Goal: Information Seeking & Learning: Learn about a topic

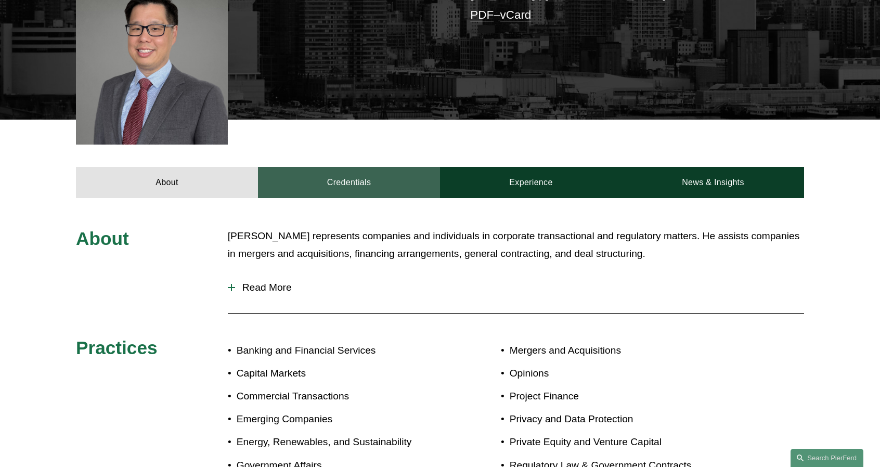
scroll to position [312, 0]
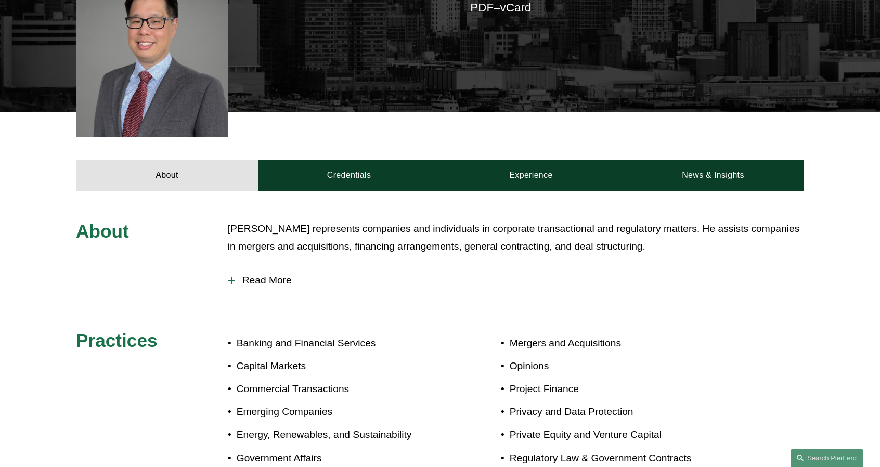
click at [276, 267] on button "Read More" at bounding box center [516, 280] width 576 height 27
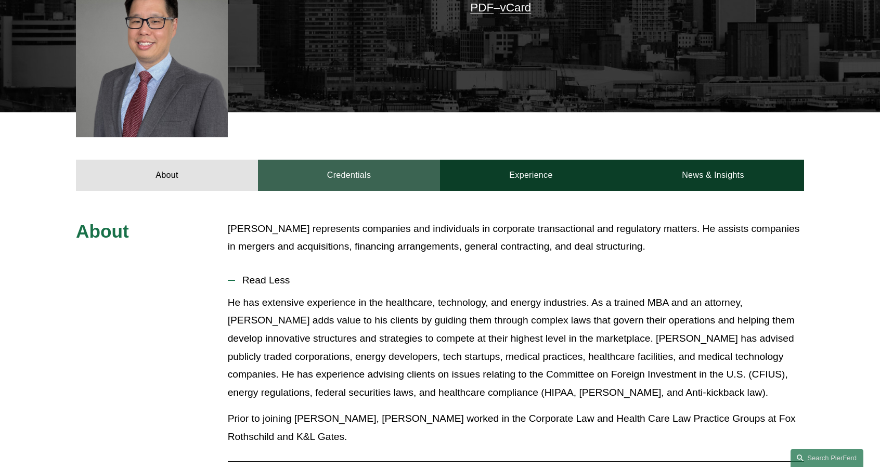
click at [368, 168] on link "Credentials" at bounding box center [349, 175] width 182 height 31
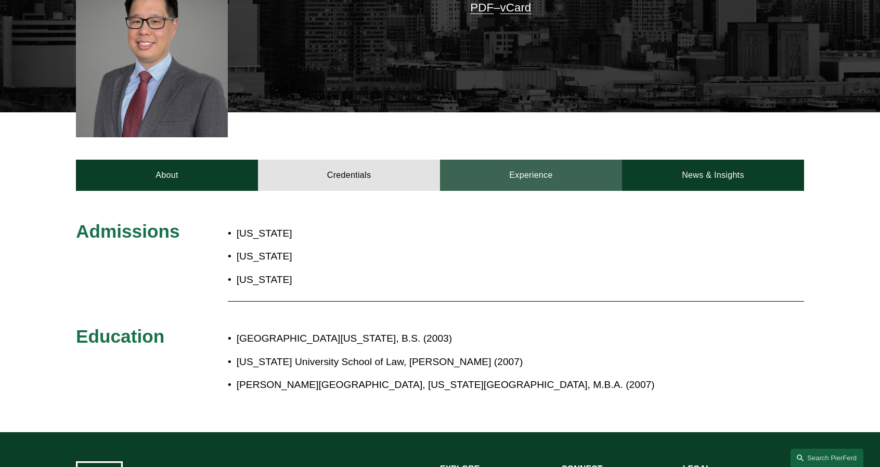
click at [498, 164] on link "Experience" at bounding box center [531, 175] width 182 height 31
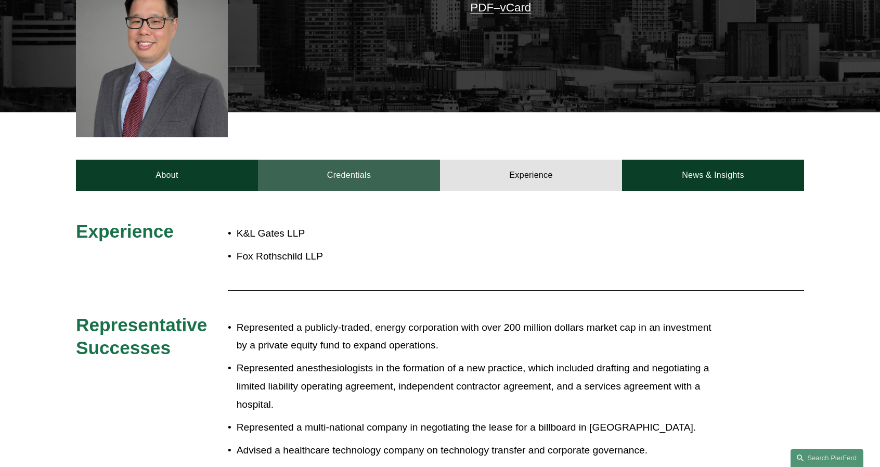
click at [359, 169] on link "Credentials" at bounding box center [349, 175] width 182 height 31
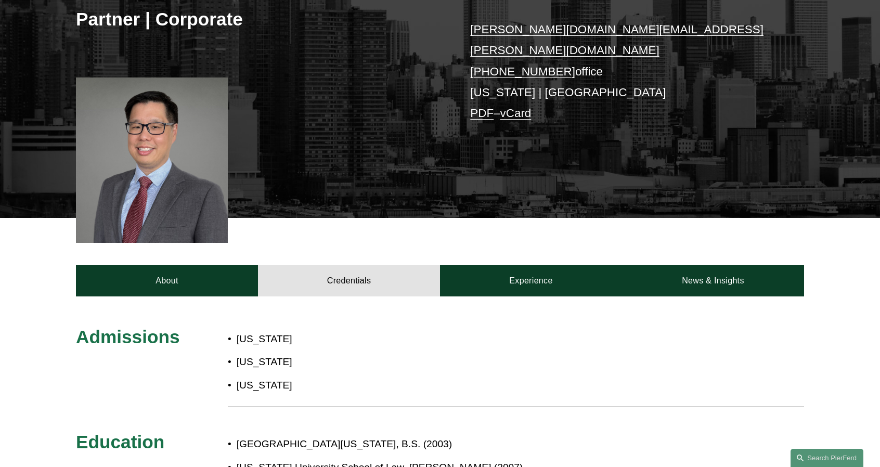
scroll to position [260, 0]
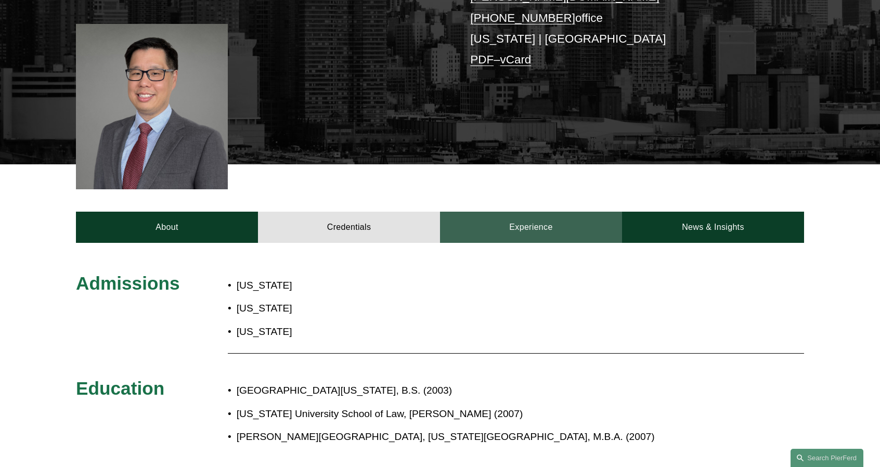
click at [504, 212] on link "Experience" at bounding box center [531, 227] width 182 height 31
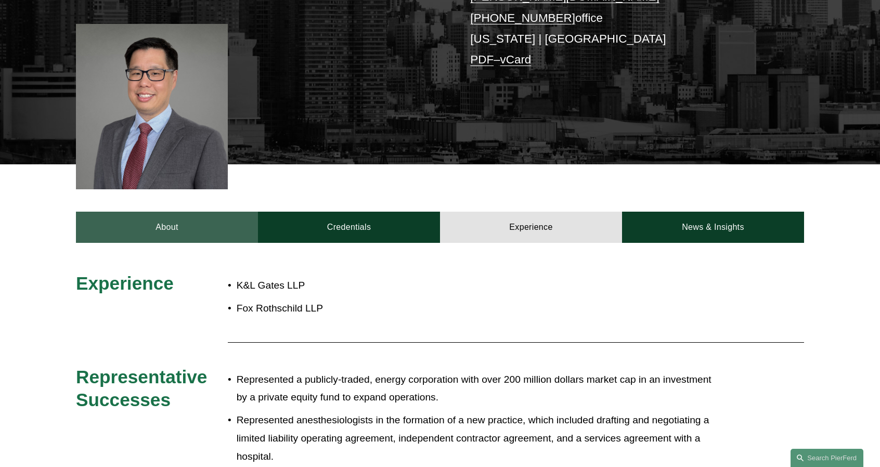
click at [208, 215] on link "About" at bounding box center [167, 227] width 182 height 31
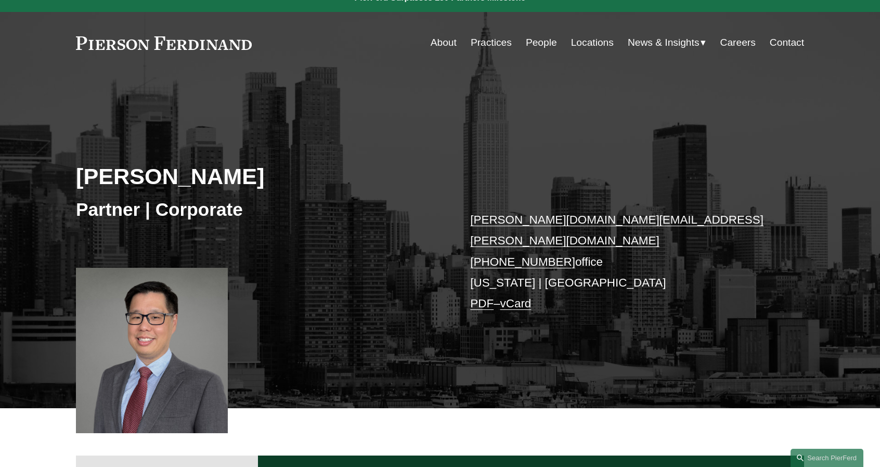
scroll to position [0, 0]
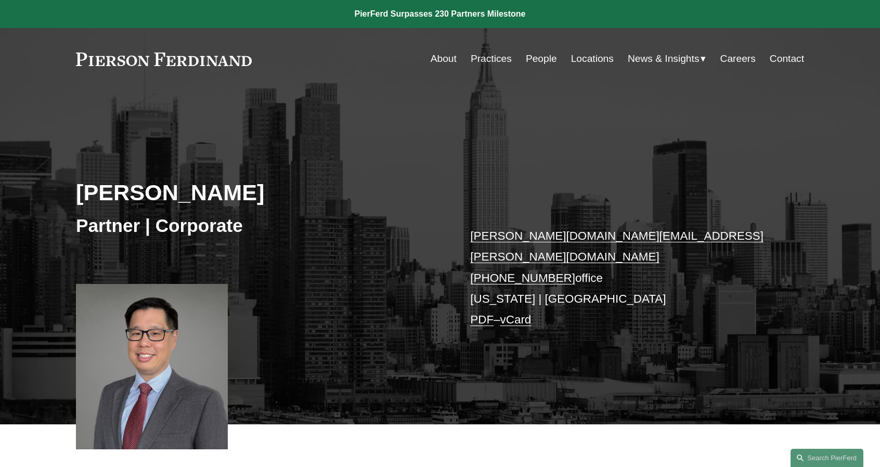
click at [182, 60] on link at bounding box center [164, 60] width 176 height 14
